Goal: Navigation & Orientation: Find specific page/section

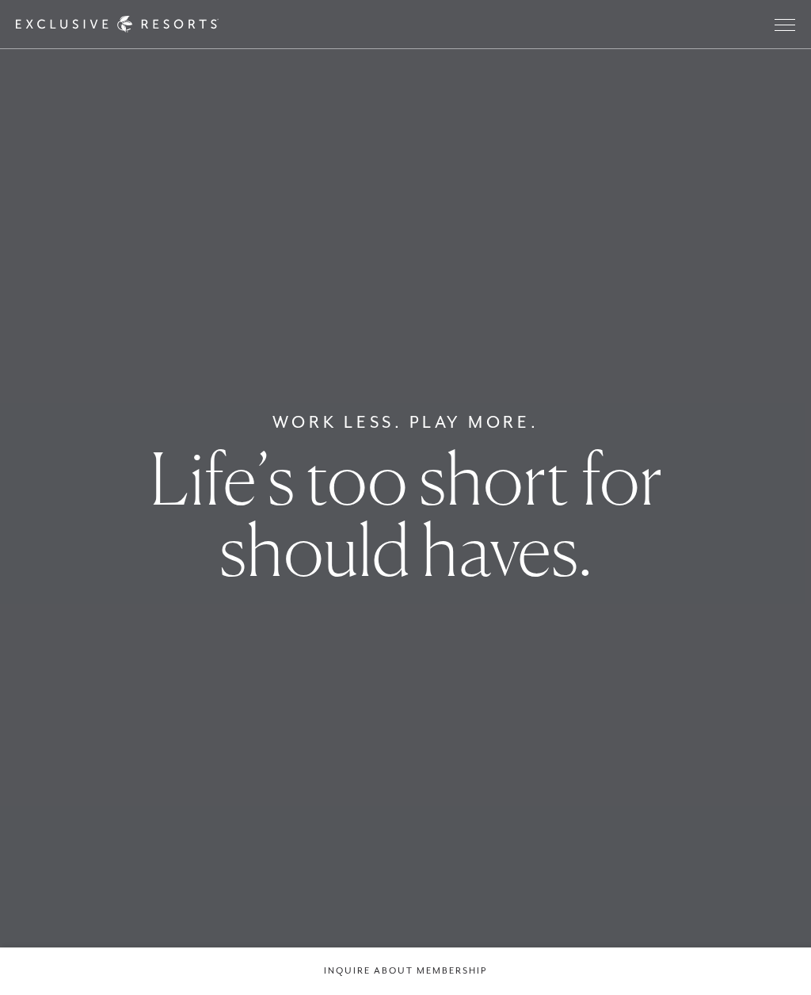
click at [791, 19] on button "Open navigation" at bounding box center [785, 24] width 21 height 11
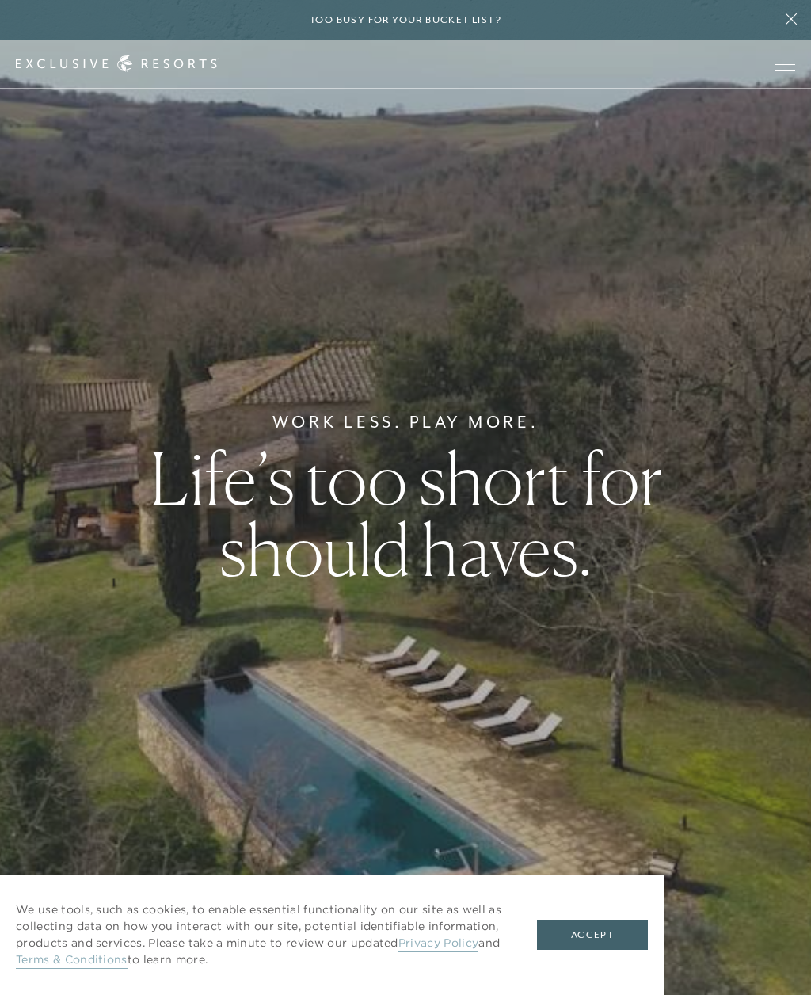
click at [694, 25] on div "Too busy for your bucket list?" at bounding box center [405, 20] width 811 height 40
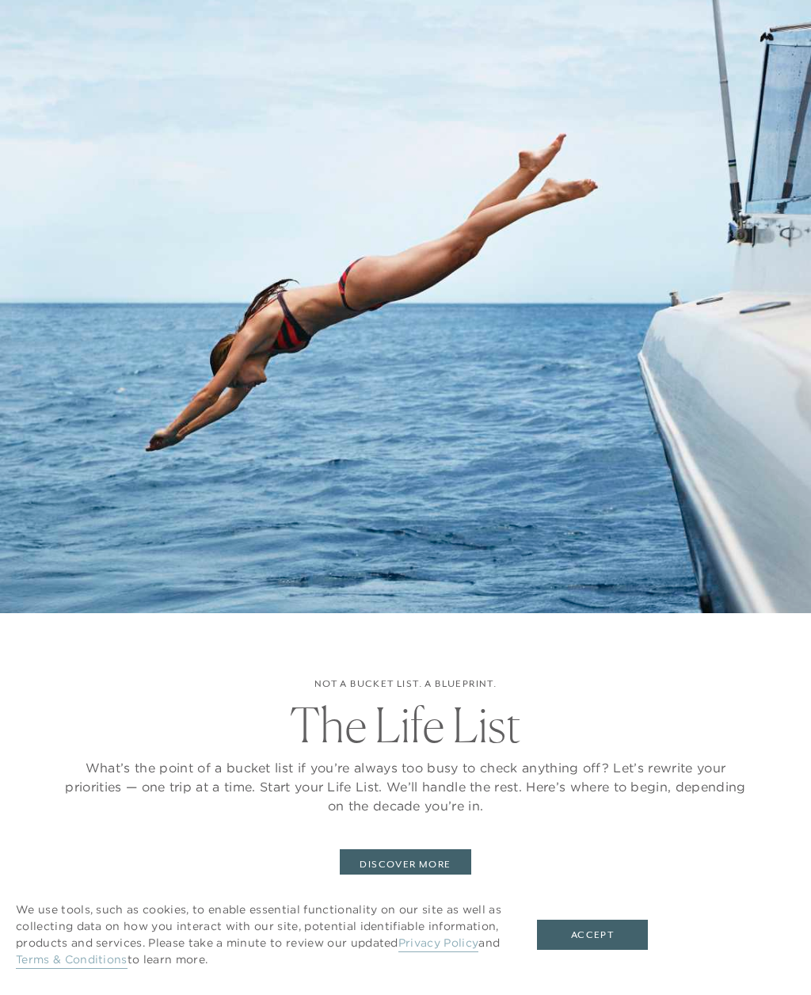
click at [593, 946] on button "Accept" at bounding box center [592, 935] width 111 height 30
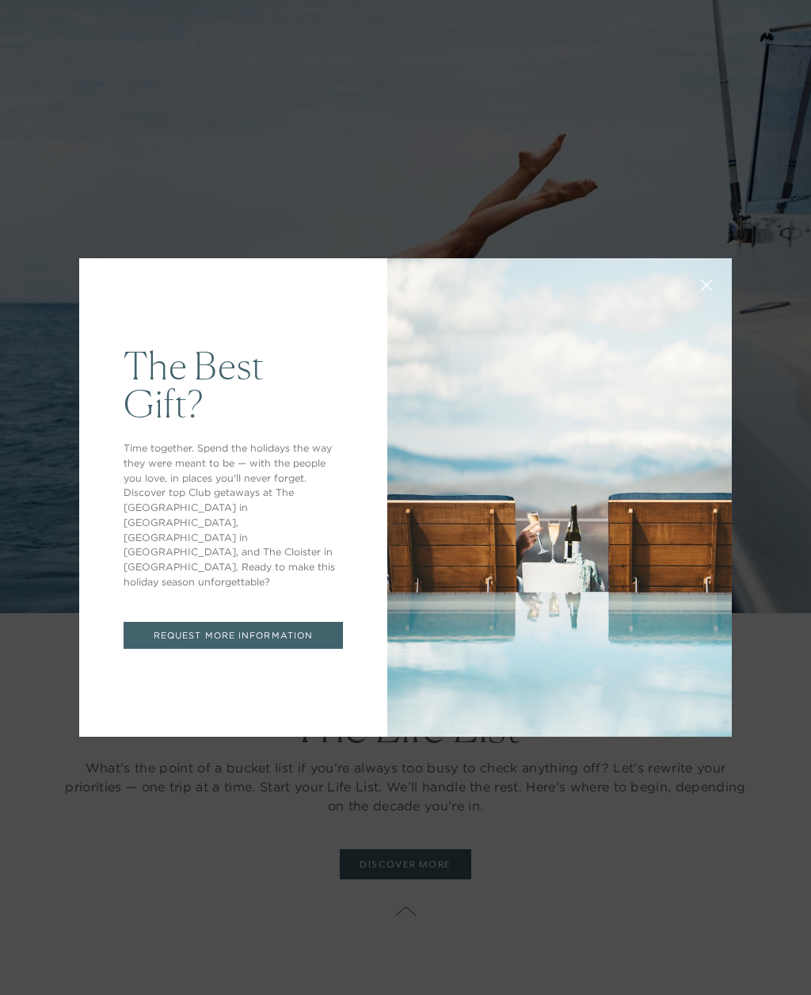
click at [710, 288] on icon at bounding box center [707, 285] width 10 height 10
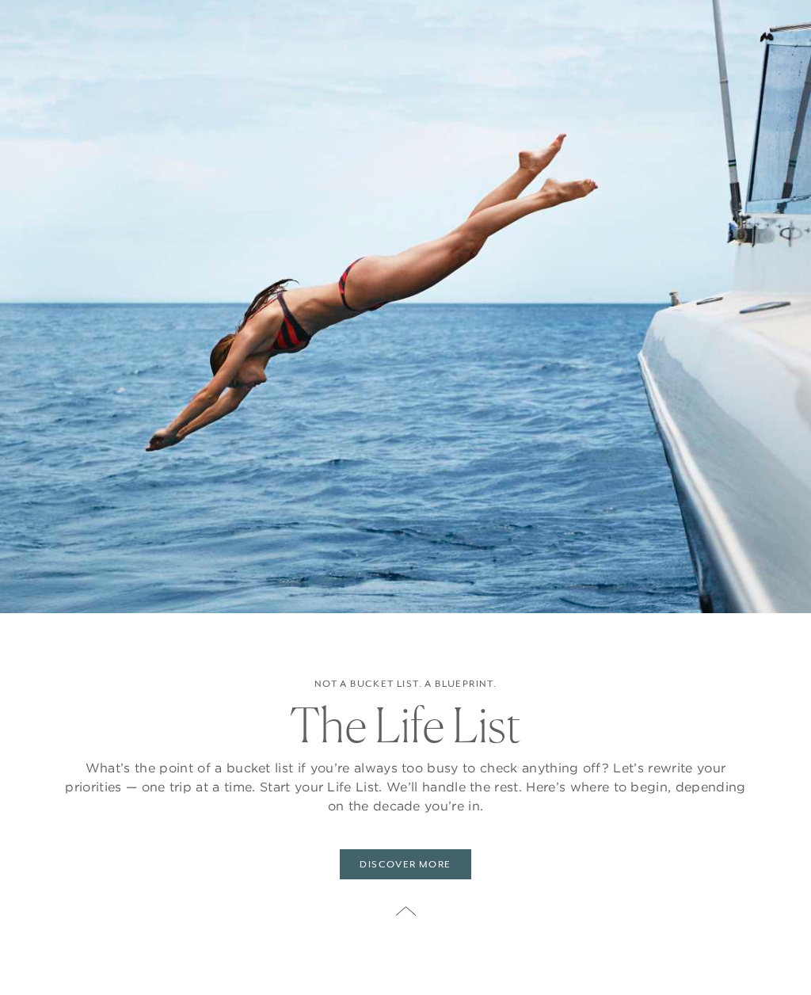
scroll to position [231, 0]
click at [571, 487] on img at bounding box center [405, 306] width 811 height 811
click at [423, 879] on link "DISCOVER MORE" at bounding box center [405, 864] width 131 height 30
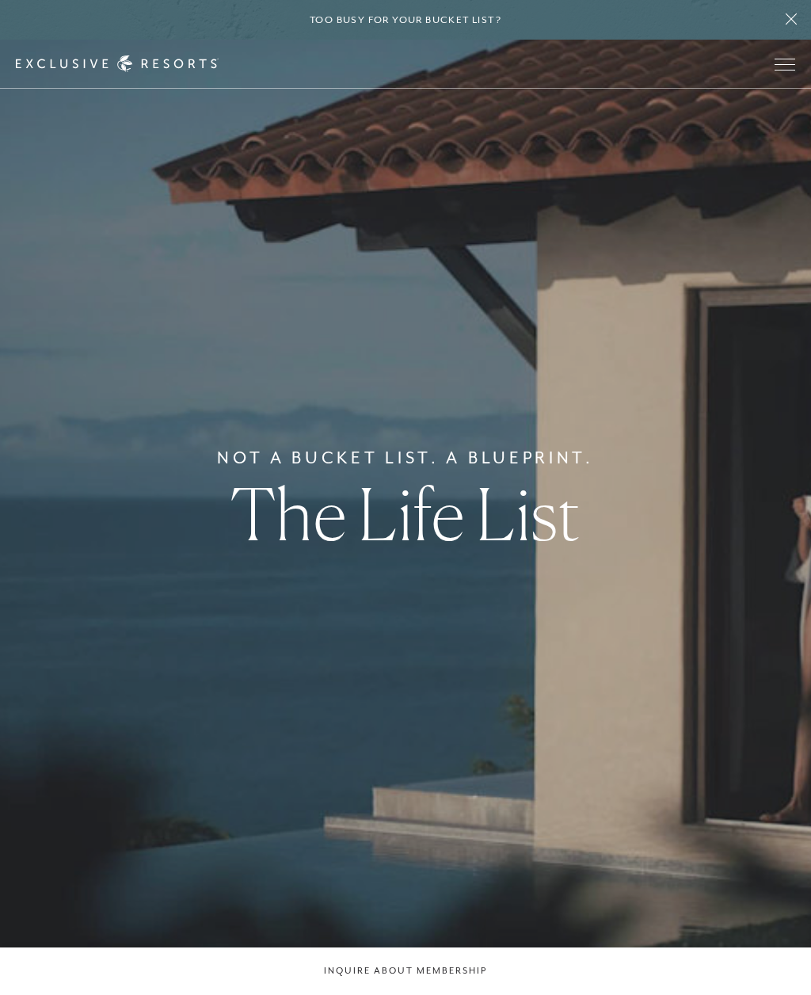
click at [785, 31] on button at bounding box center [792, 20] width 40 height 40
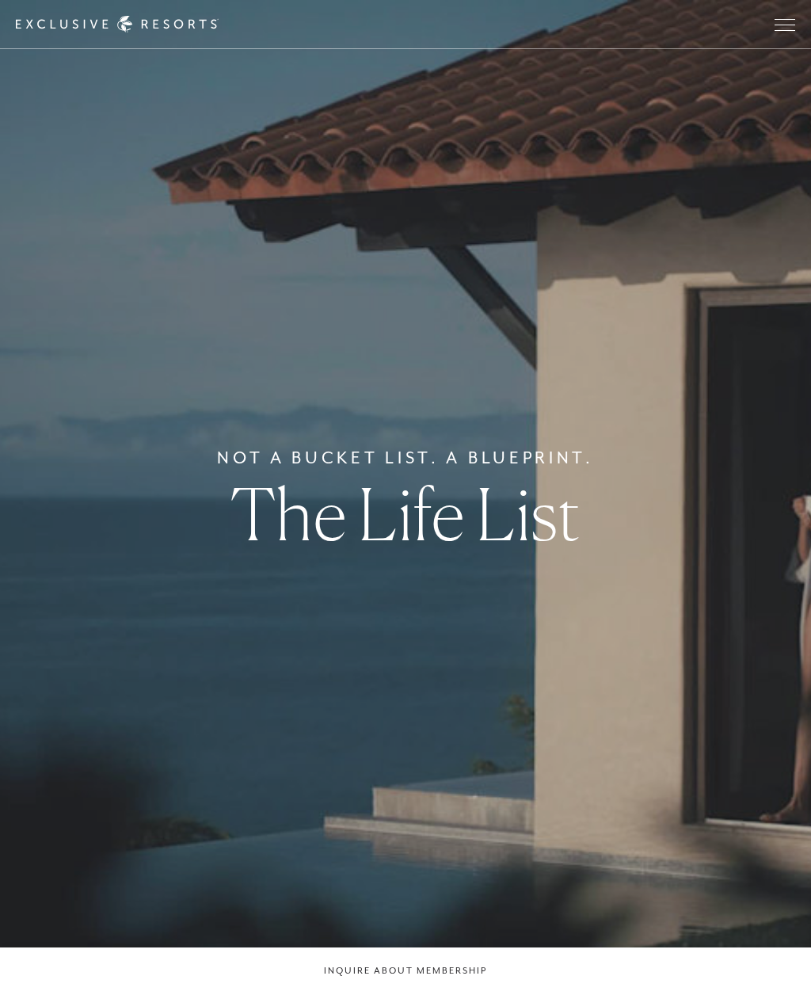
click at [789, 30] on span "Open navigation" at bounding box center [785, 30] width 21 height 1
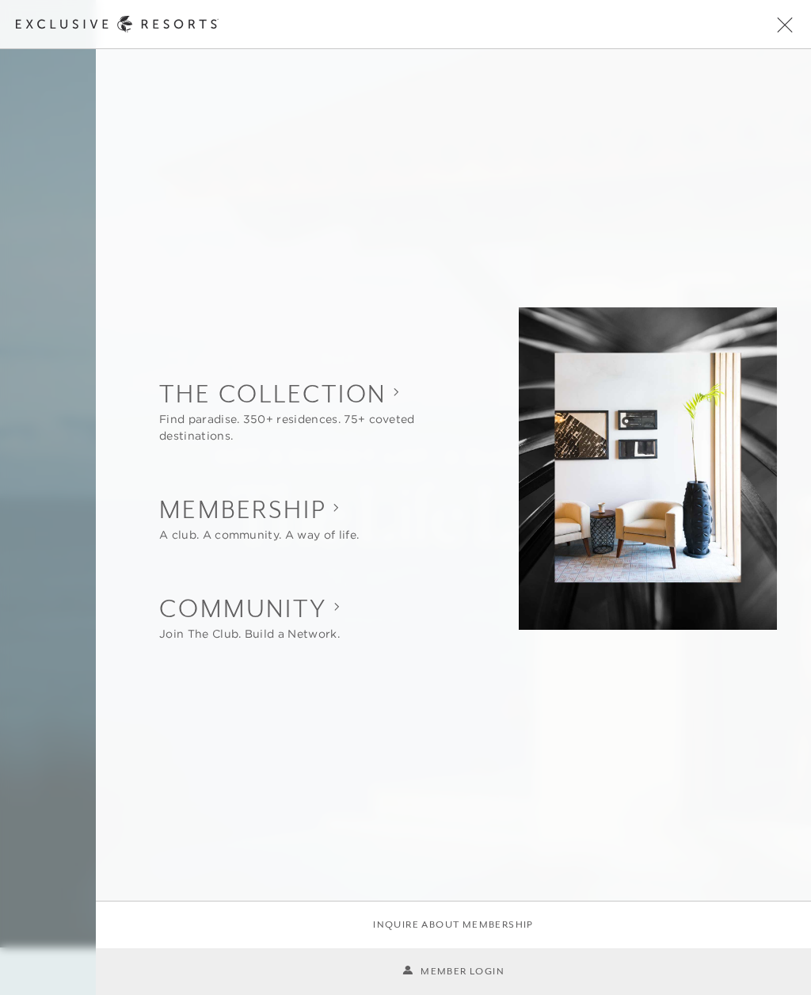
click at [458, 979] on link "Member Login" at bounding box center [453, 971] width 102 height 15
